Goal: Navigation & Orientation: Find specific page/section

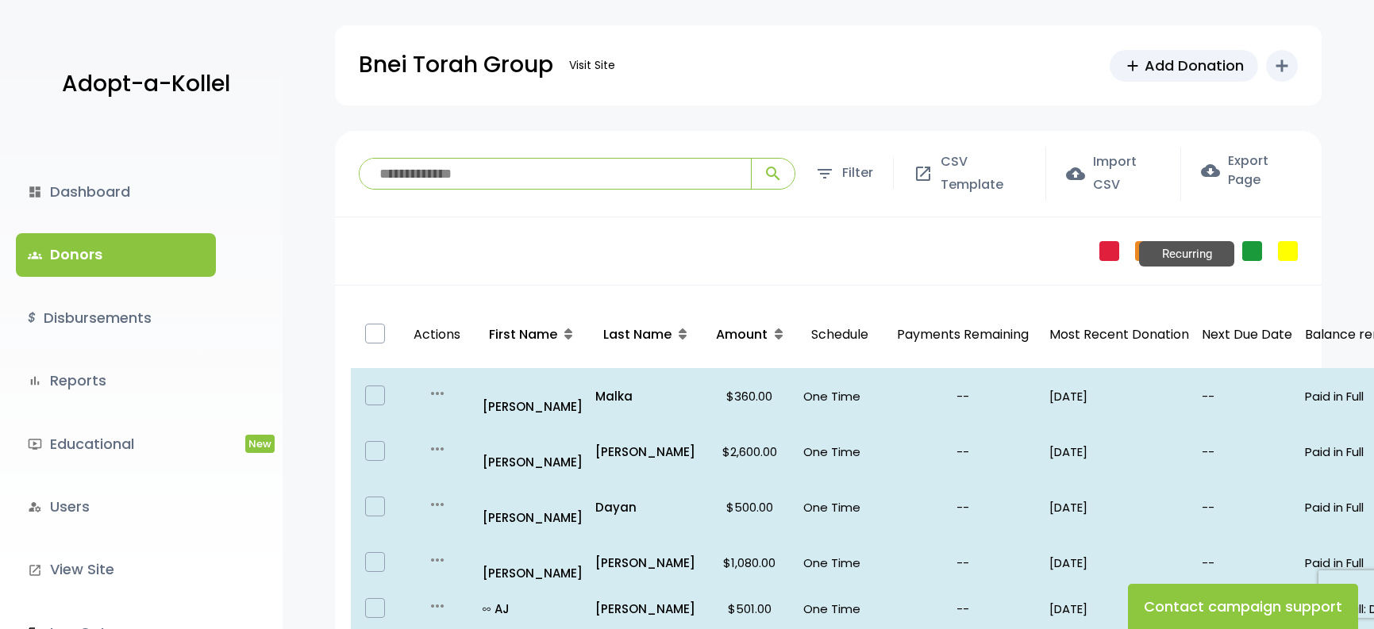
click at [1257, 241] on link "Recurring" at bounding box center [1252, 251] width 20 height 20
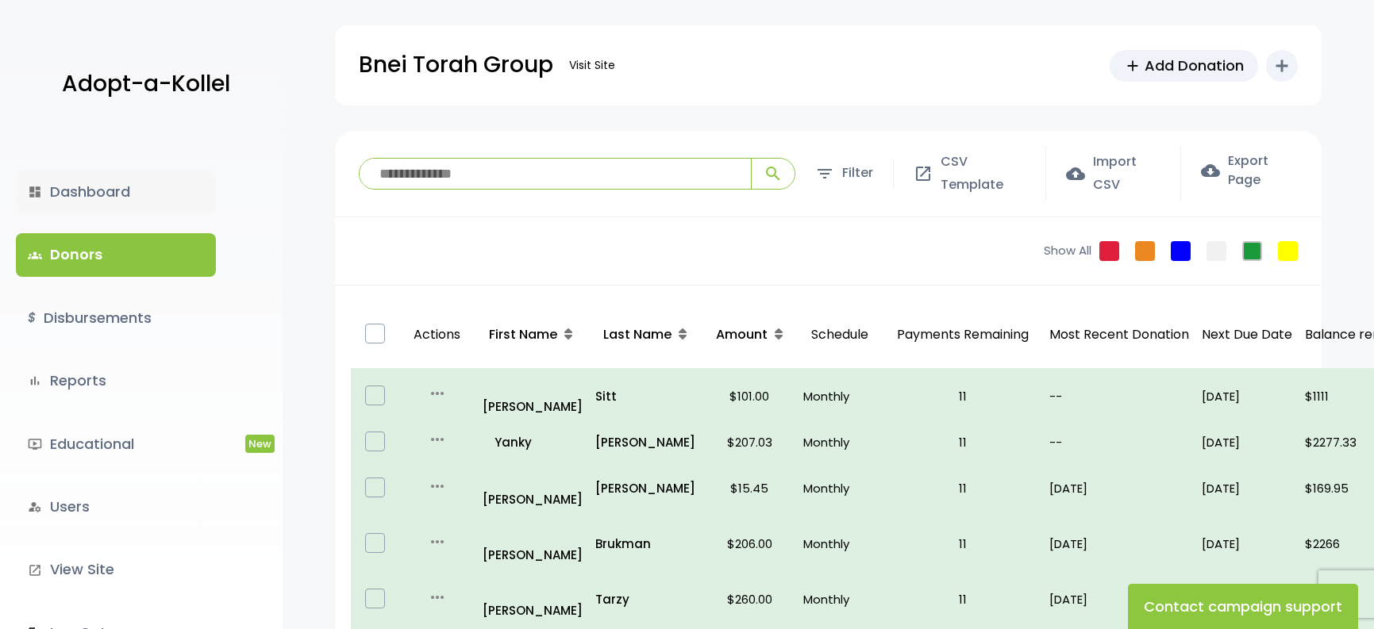
click at [71, 191] on link "dashboard Dashboard" at bounding box center [116, 192] width 200 height 43
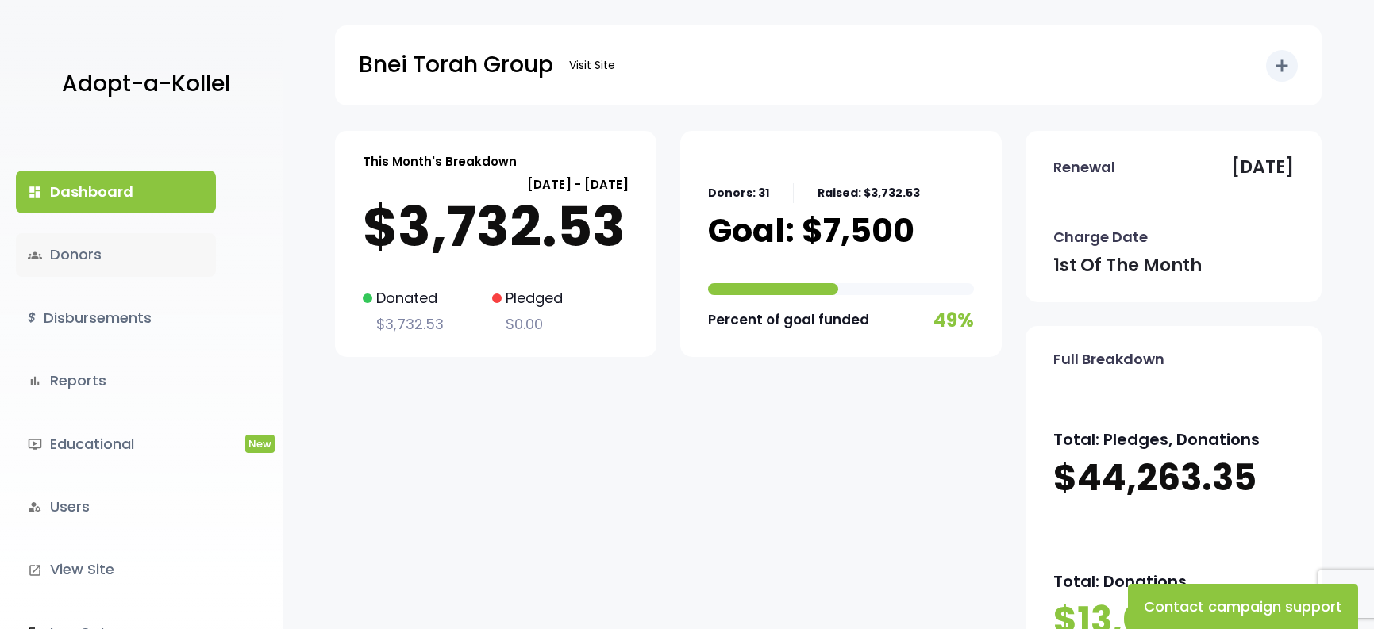
click at [90, 259] on link "groups Donors" at bounding box center [116, 254] width 200 height 43
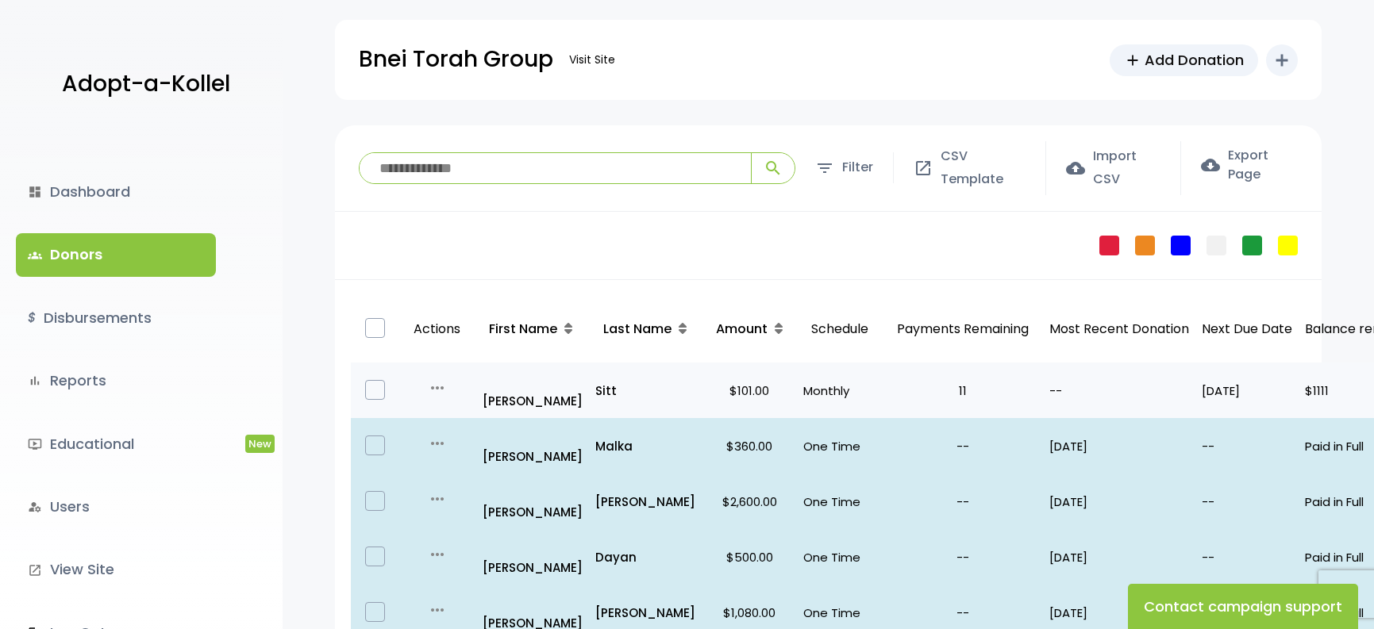
scroll to position [6, 0]
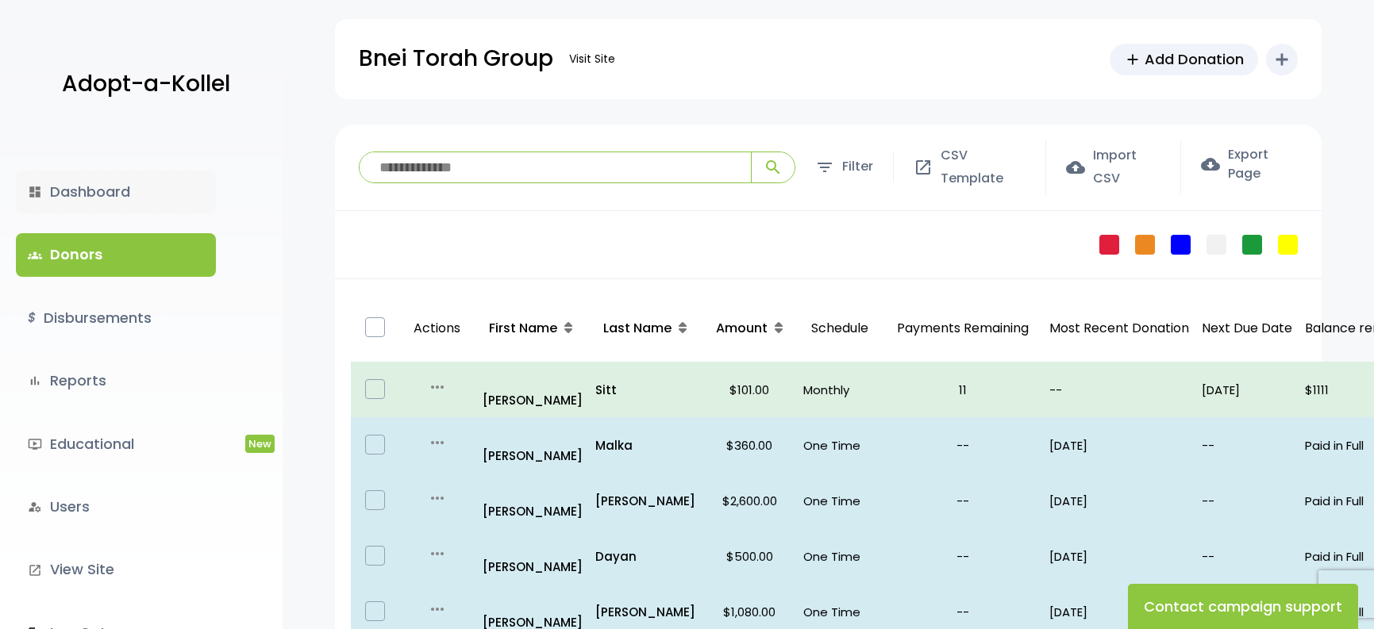
click at [127, 187] on link "dashboard Dashboard" at bounding box center [116, 192] width 200 height 43
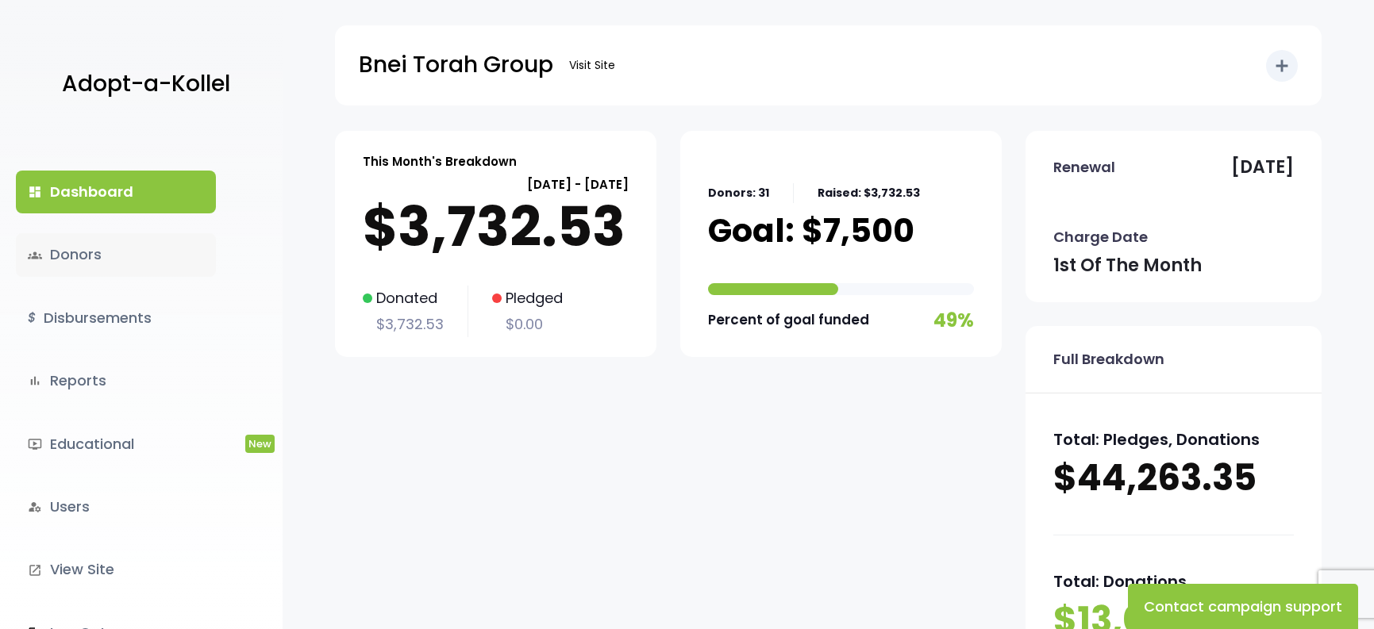
click at [114, 252] on link "groups Donors" at bounding box center [116, 254] width 200 height 43
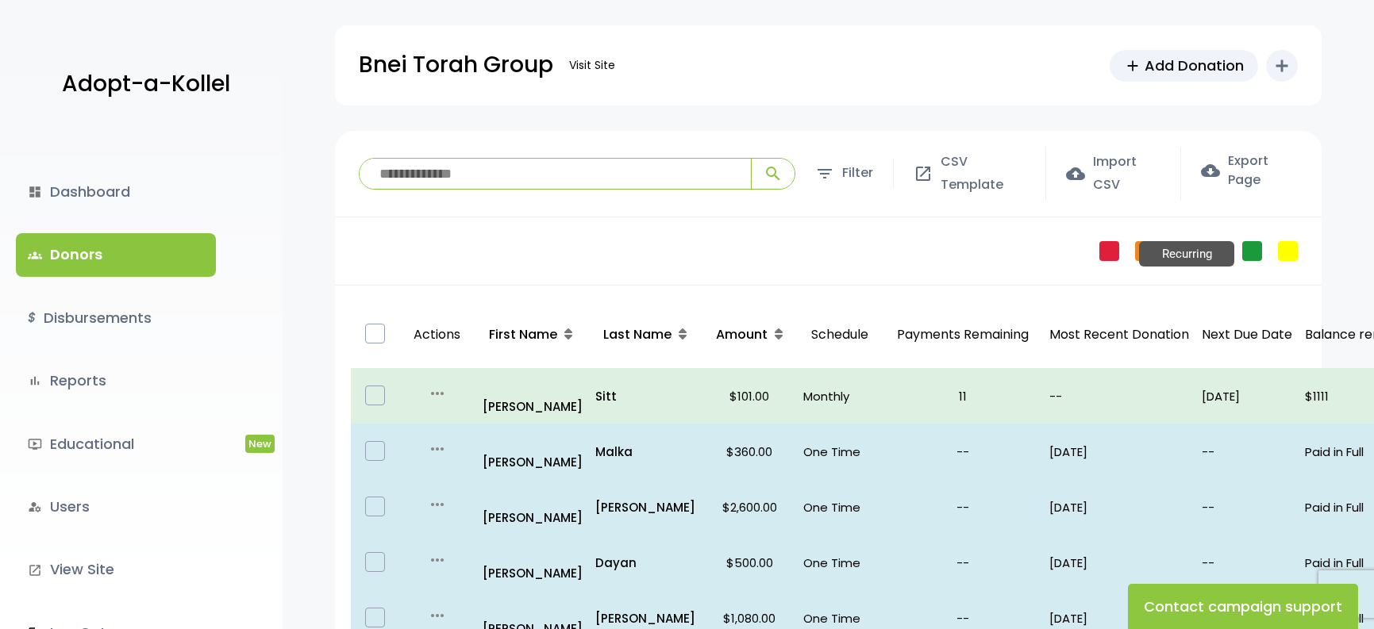
click at [1250, 248] on link "Recurring" at bounding box center [1252, 251] width 20 height 20
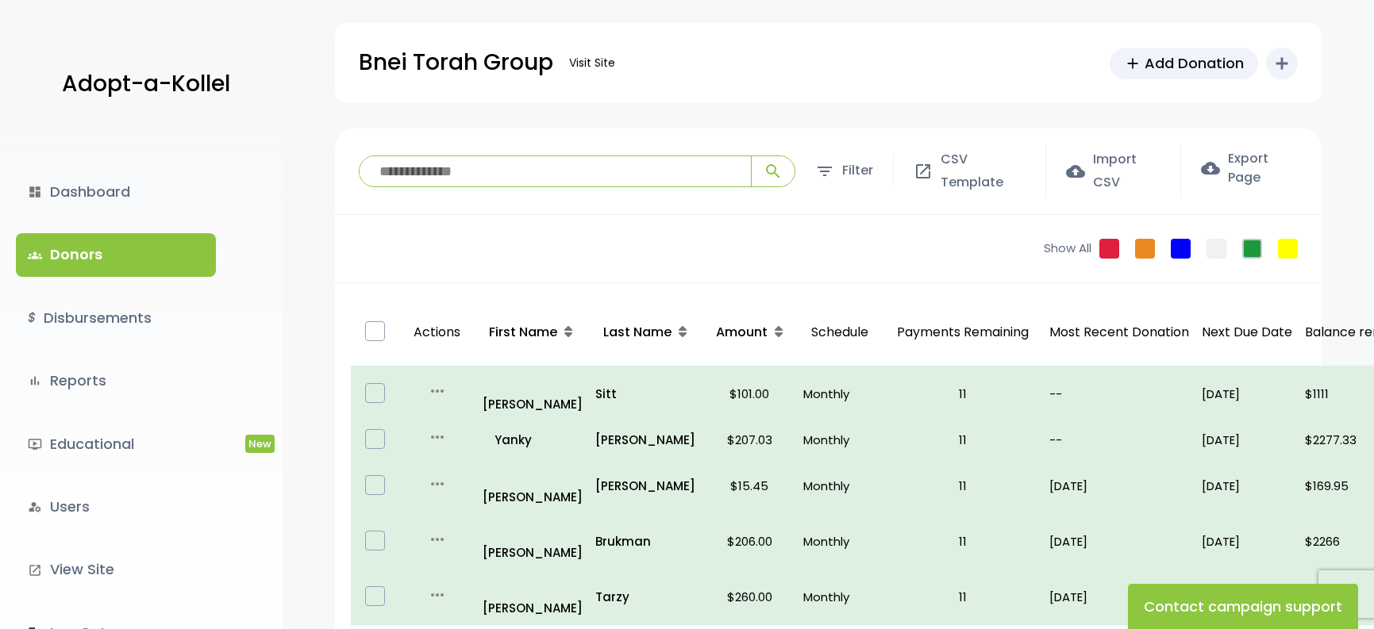
scroll to position [139, 0]
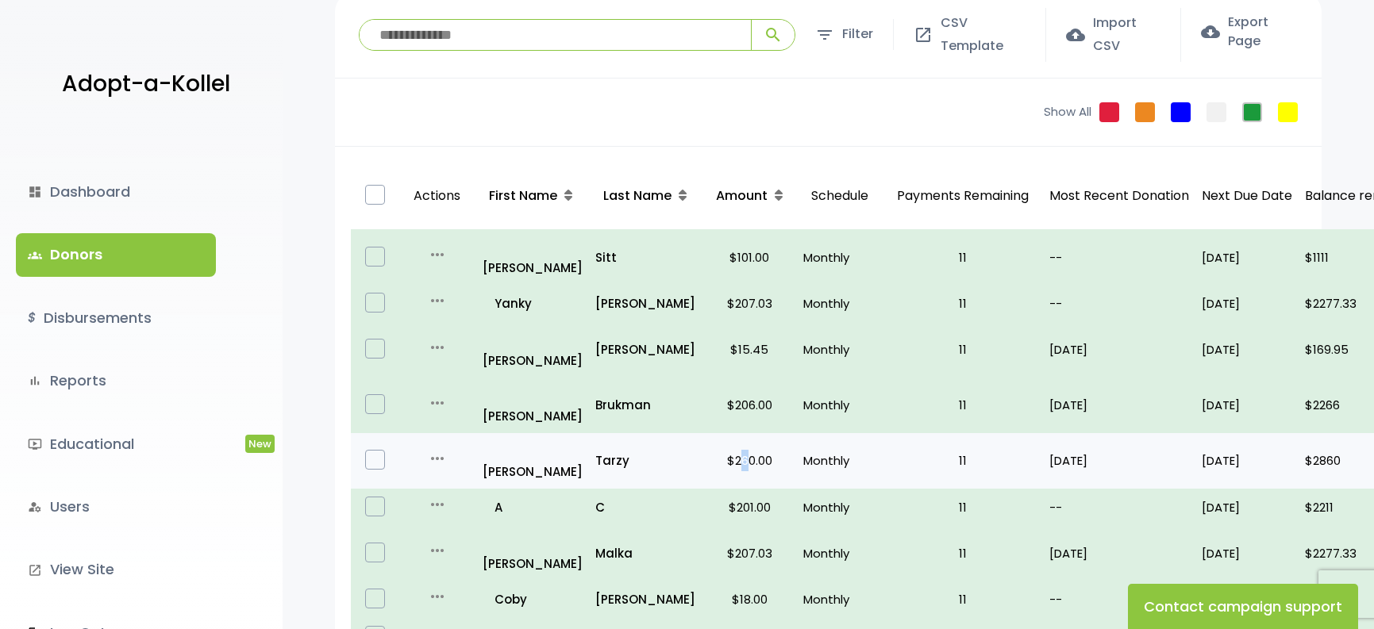
click at [737, 450] on p "$260.00" at bounding box center [749, 460] width 83 height 21
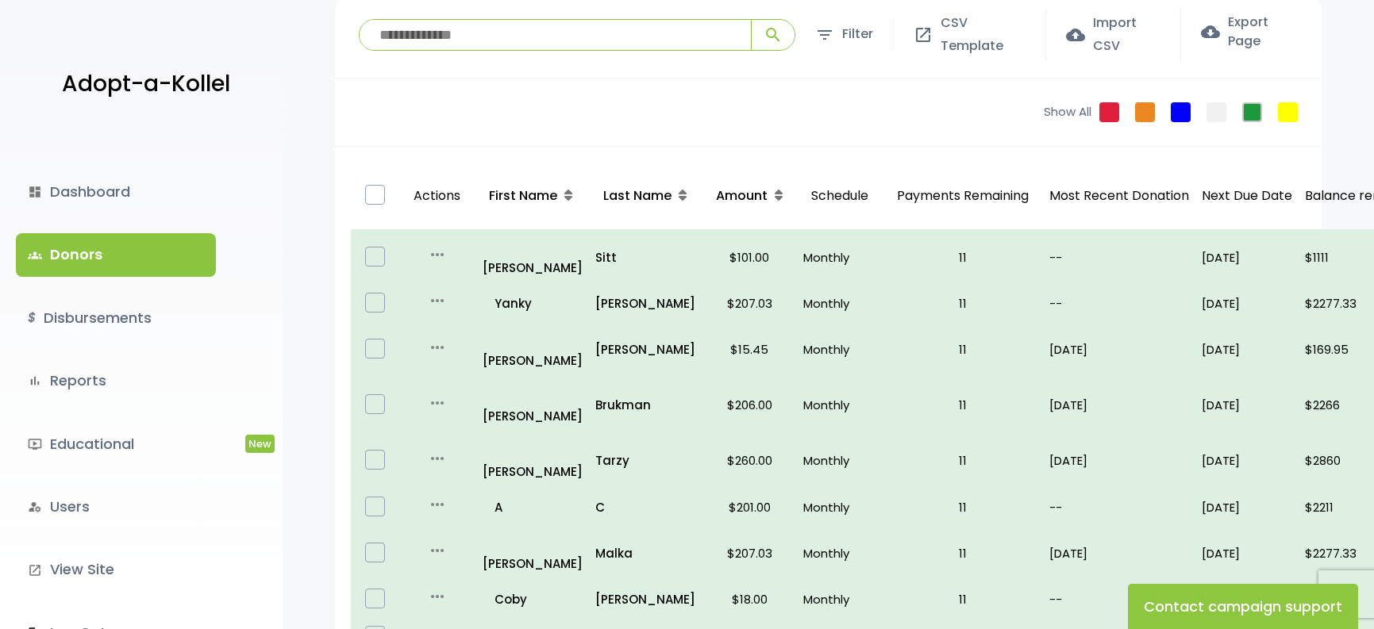
click at [613, 131] on div "Show All Failed Pledge One Time No Schedule Recurring Stopped Recurring" at bounding box center [828, 113] width 987 height 68
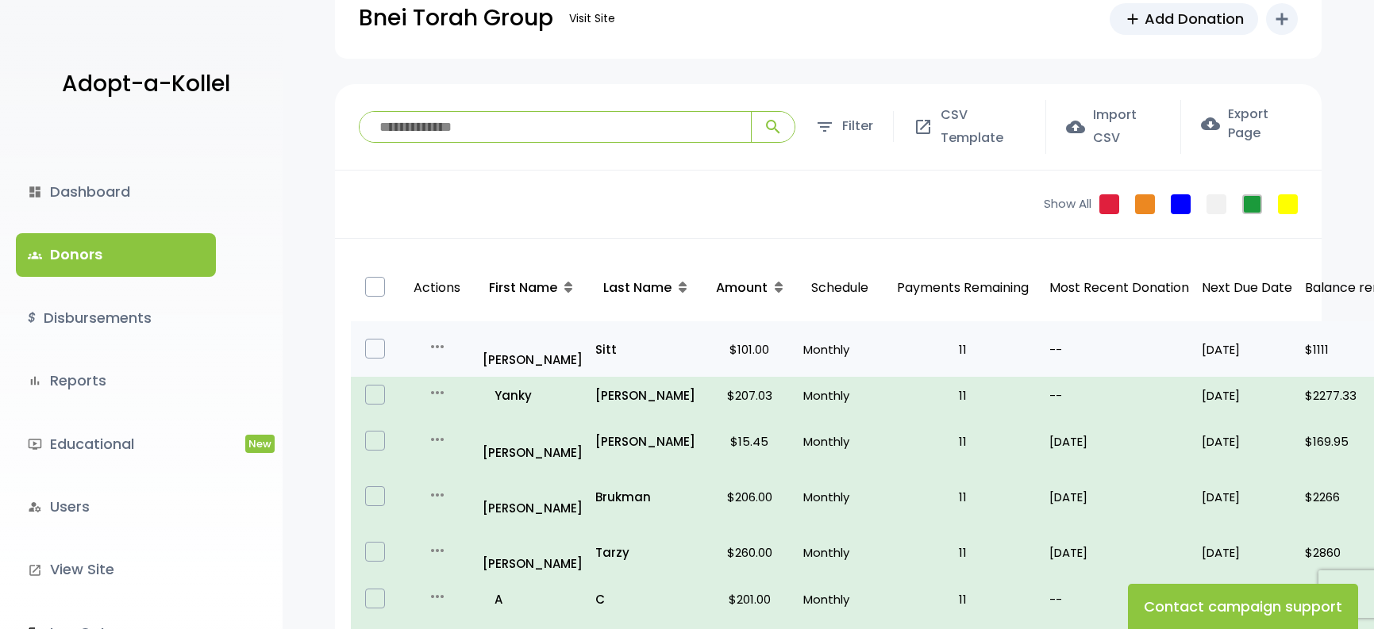
scroll to position [0, 0]
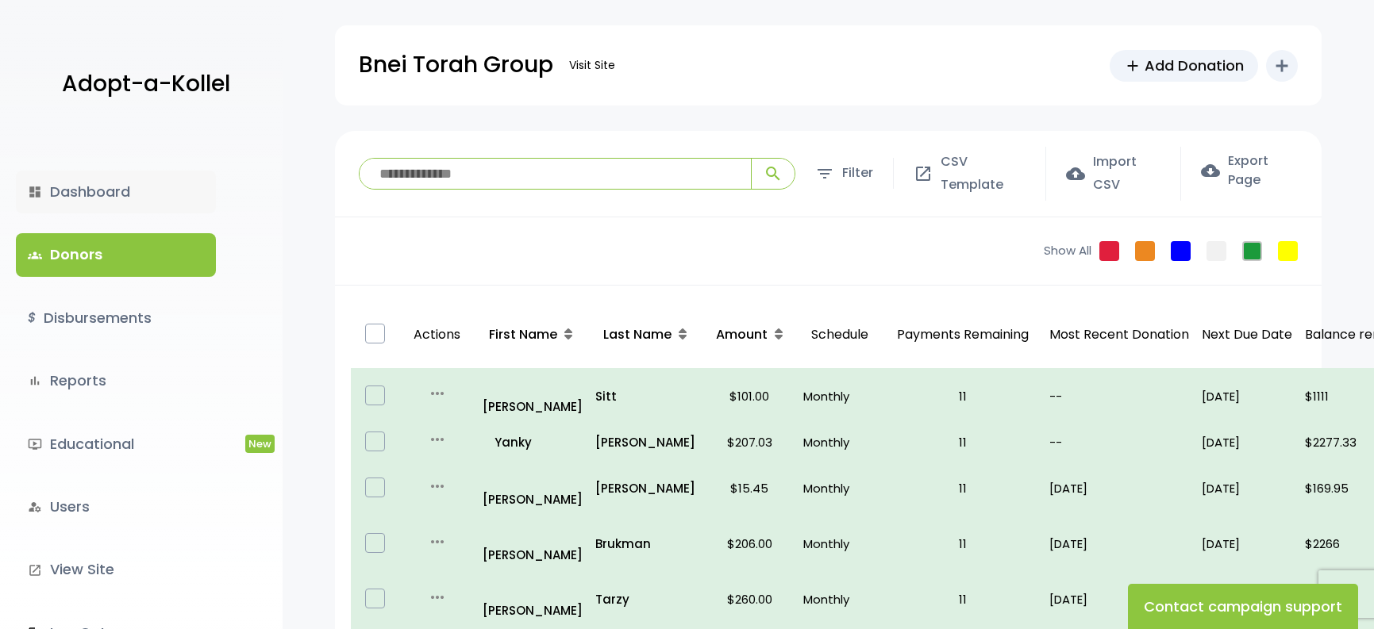
click at [125, 183] on link "dashboard Dashboard" at bounding box center [116, 192] width 200 height 43
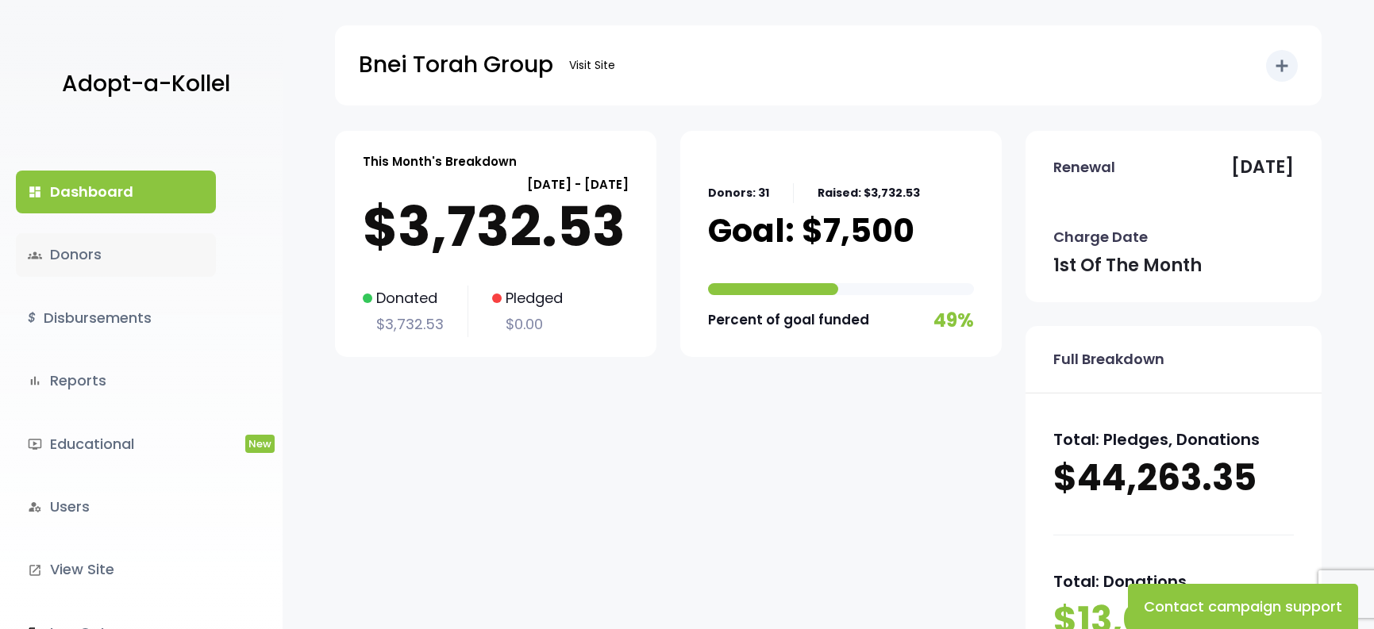
click at [159, 258] on link "groups Donors" at bounding box center [116, 254] width 200 height 43
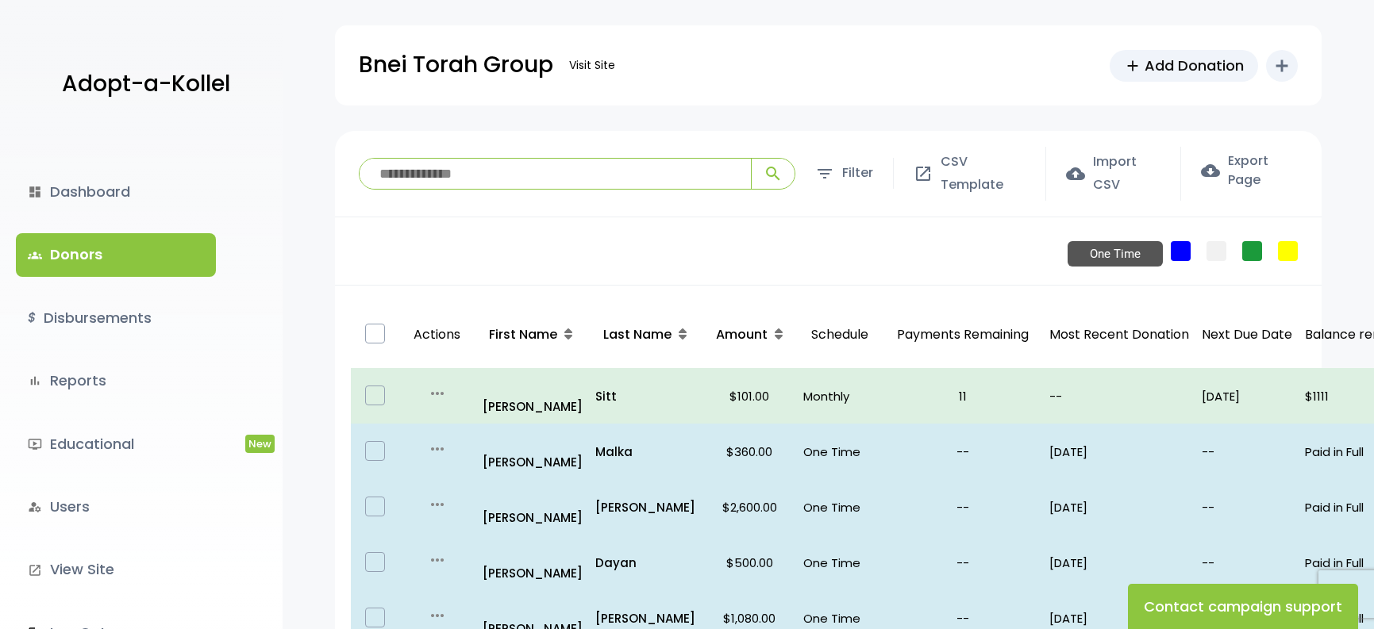
click at [1175, 257] on link "One Time" at bounding box center [1181, 251] width 20 height 20
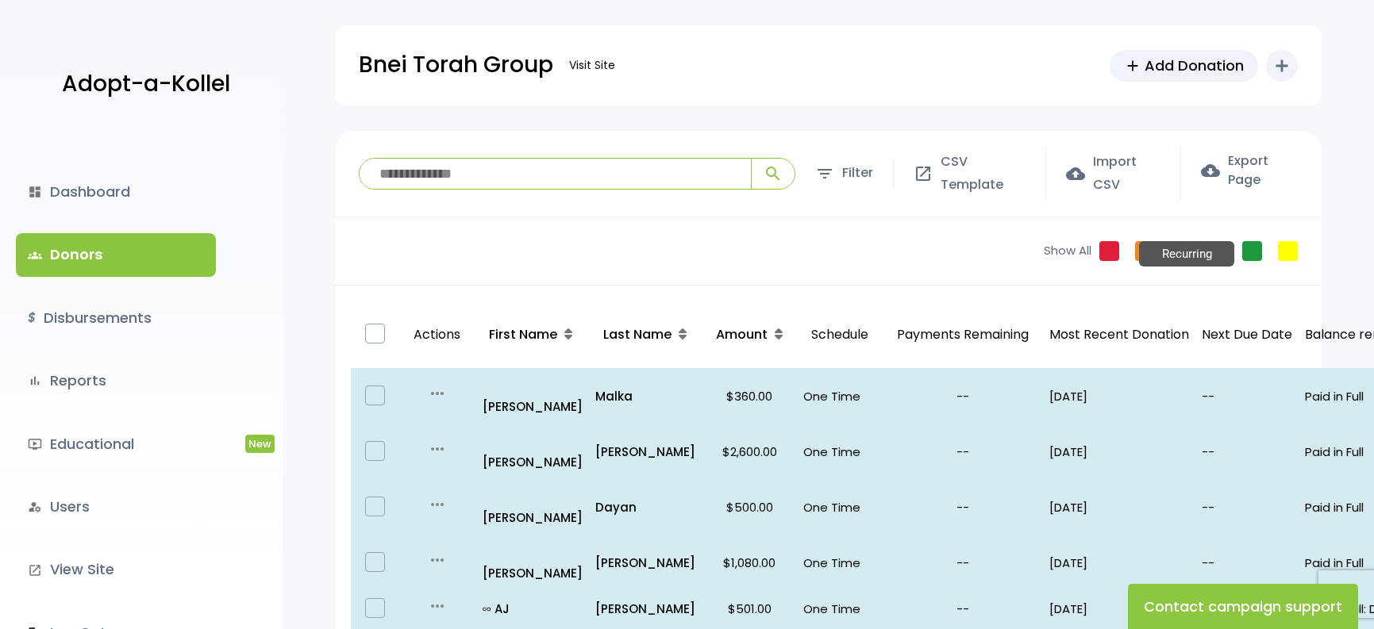
click at [1251, 244] on link "Recurring" at bounding box center [1252, 251] width 20 height 20
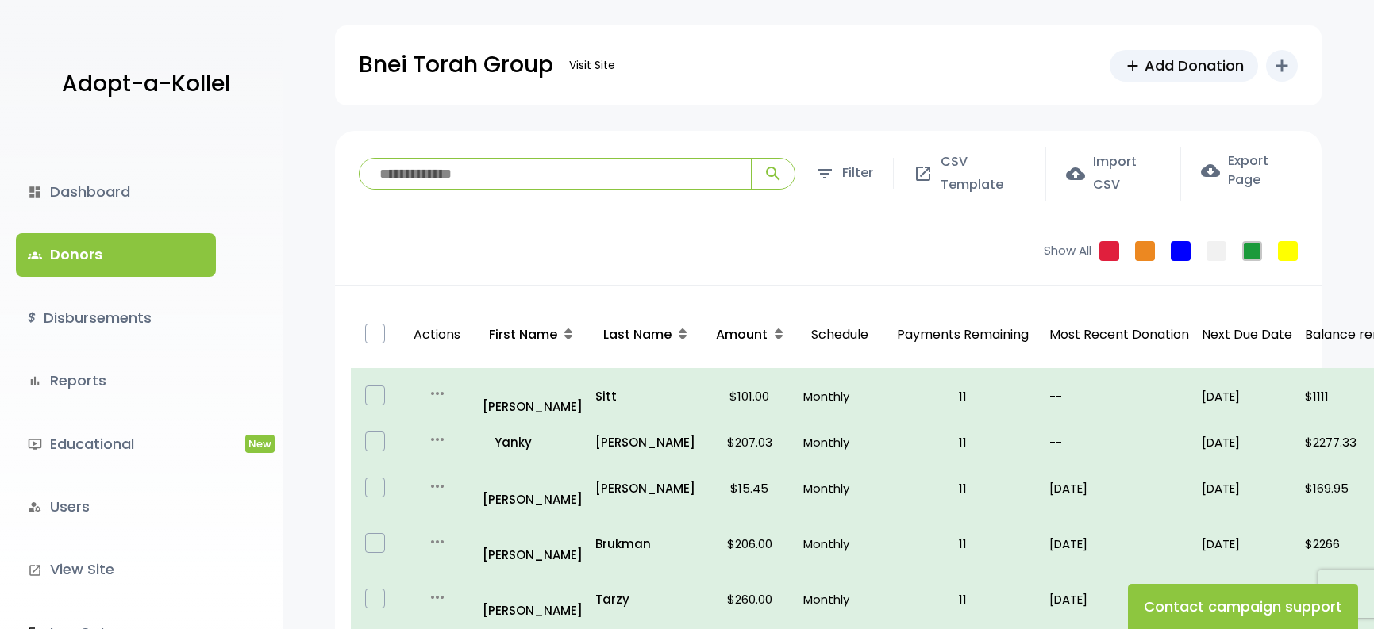
click at [1194, 250] on div "Show All Failed Pledge One Time No Schedule Recurring Stopped Recurring" at bounding box center [1175, 250] width 294 height 67
click at [1186, 253] on link "One Time" at bounding box center [1181, 251] width 20 height 20
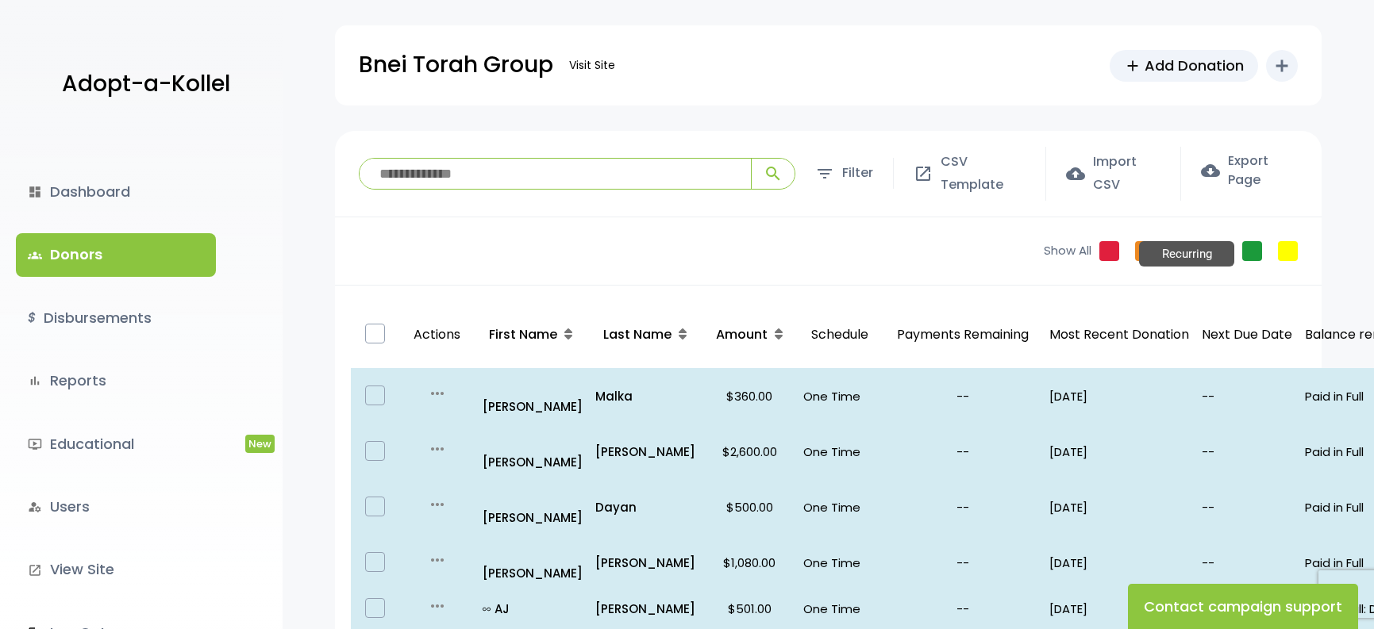
click at [1250, 246] on link "Recurring" at bounding box center [1252, 251] width 20 height 20
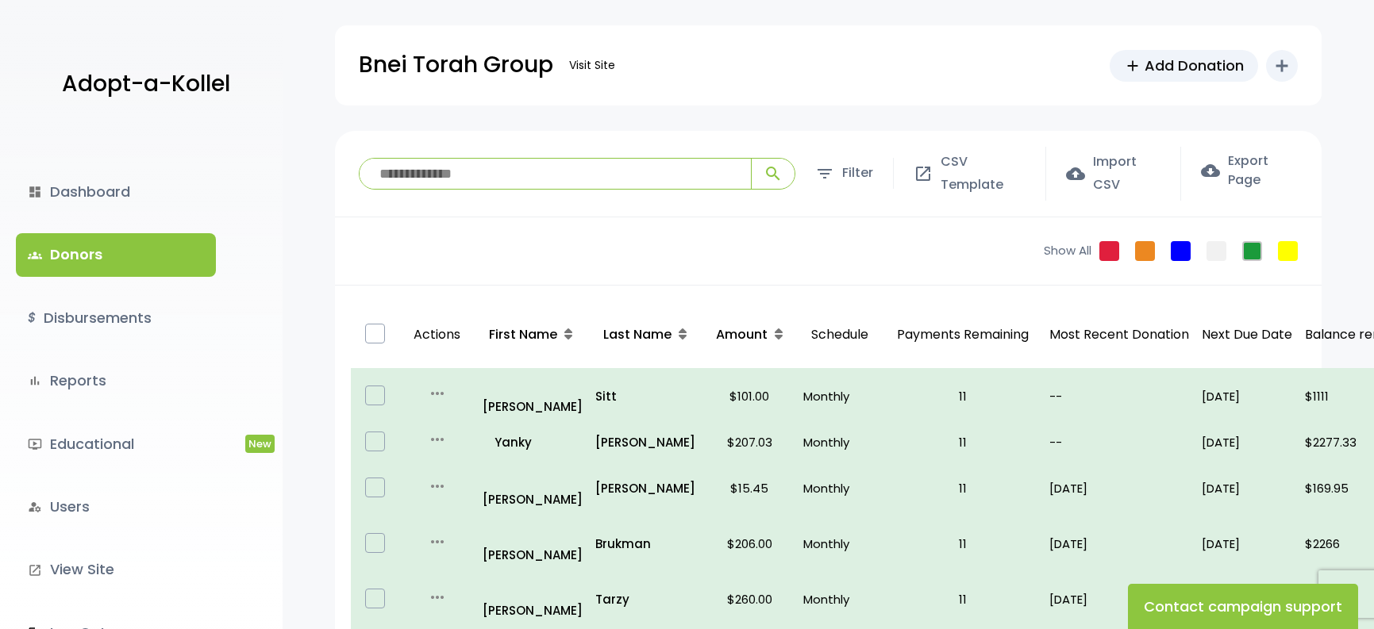
click at [122, 168] on div "dashboard Dashboard groups Donors $ Disbursements bar_chart Reports ondemand_vi…" at bounding box center [141, 380] width 283 height 498
click at [117, 207] on link "dashboard Dashboard" at bounding box center [116, 192] width 200 height 43
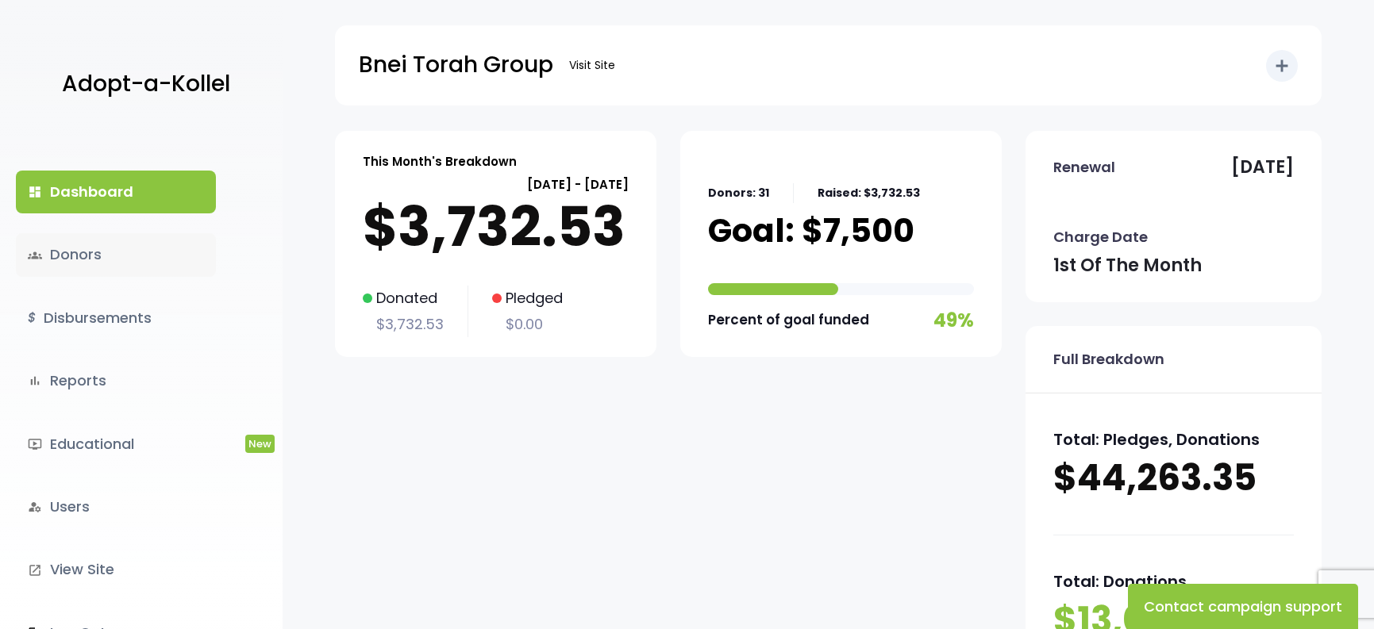
click at [114, 260] on link "groups Donors" at bounding box center [116, 254] width 200 height 43
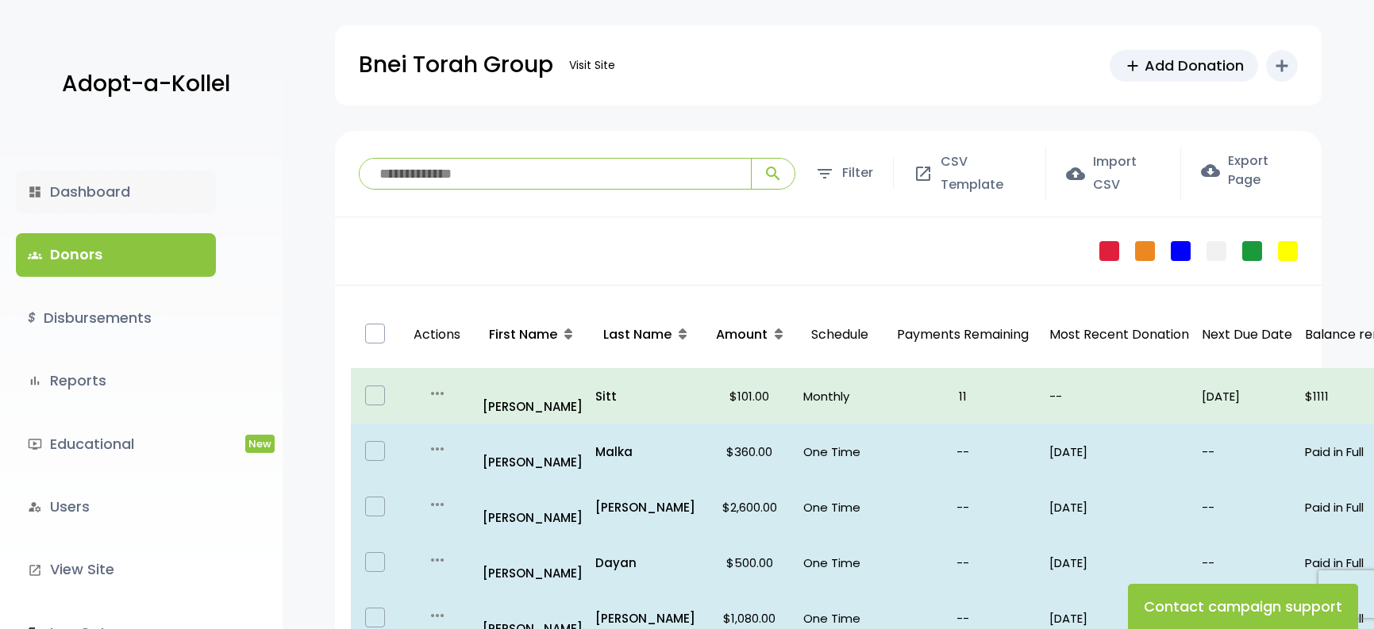
click at [71, 202] on link "dashboard Dashboard" at bounding box center [116, 192] width 200 height 43
